Goal: Navigation & Orientation: Find specific page/section

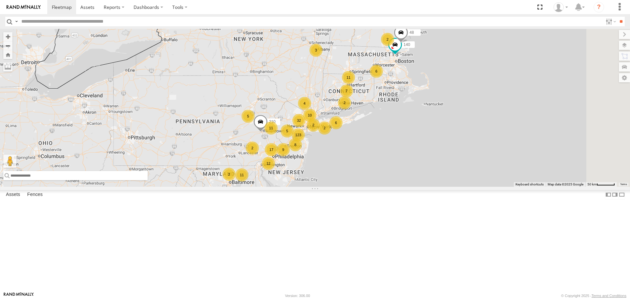
click at [148, 180] on input "text" at bounding box center [75, 175] width 144 height 9
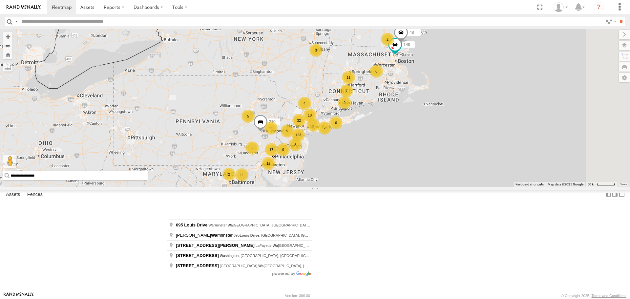
type input "**********"
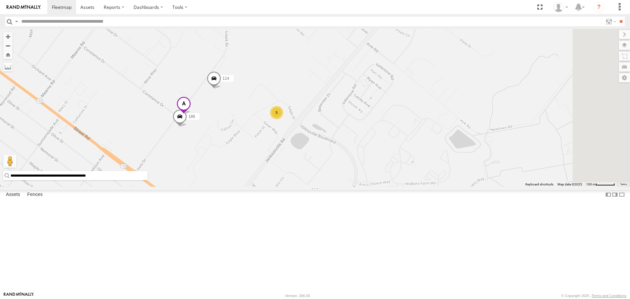
drag, startPoint x: 438, startPoint y: 204, endPoint x: 325, endPoint y: 185, distance: 113.8
click at [325, 185] on div "210 140 48 188 114 5" at bounding box center [315, 107] width 630 height 157
